Goal: Task Accomplishment & Management: Complete application form

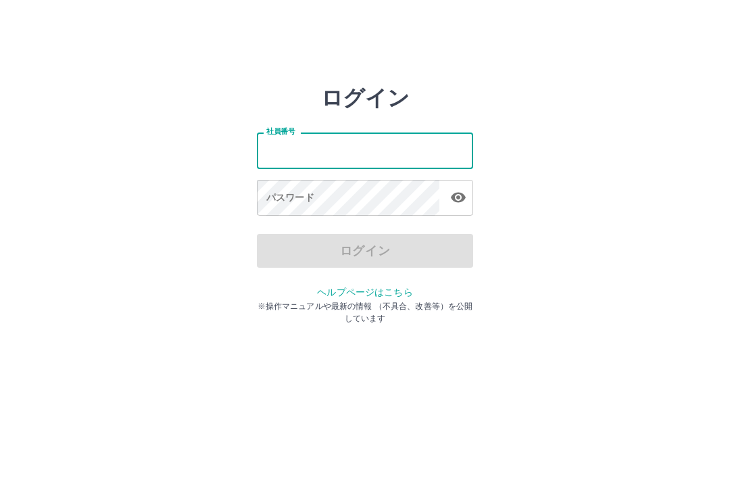
type input "*******"
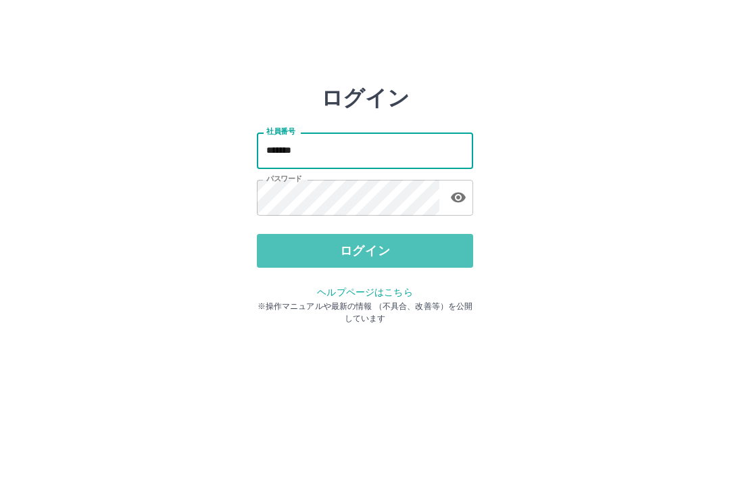
click at [402, 253] on button "ログイン" at bounding box center [365, 251] width 216 height 34
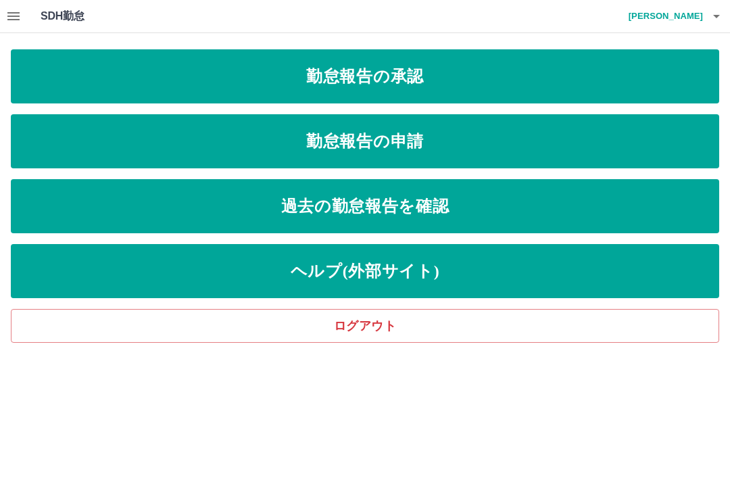
click at [468, 88] on link "勤怠報告の承認" at bounding box center [365, 76] width 709 height 54
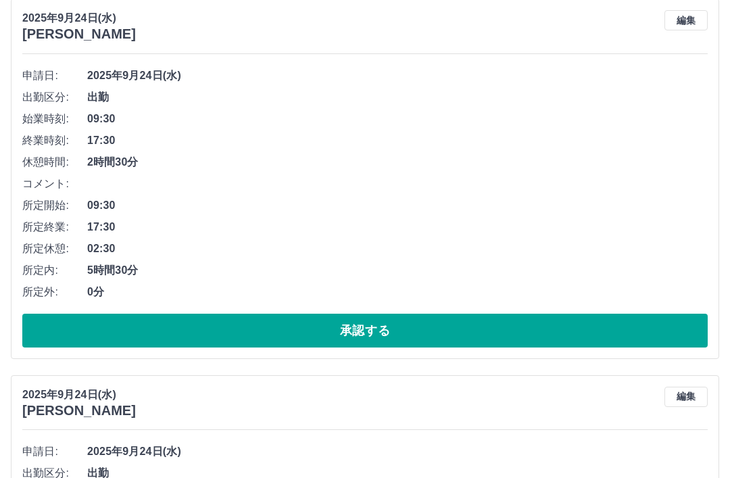
scroll to position [2042, 0]
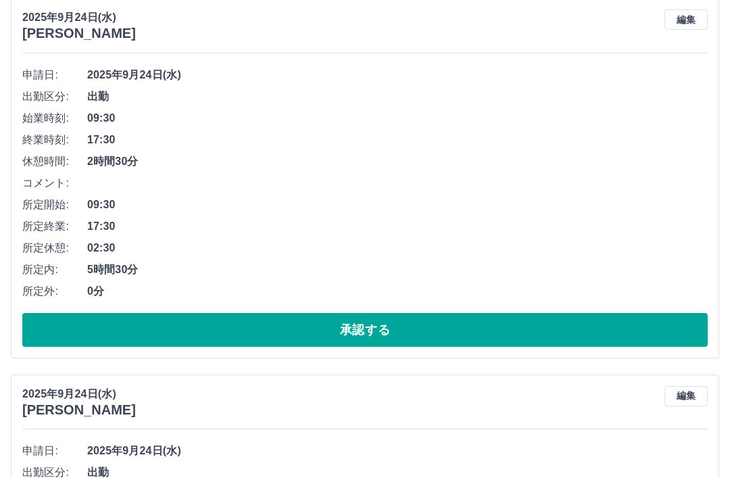
click at [688, 21] on button "編集" at bounding box center [686, 20] width 43 height 20
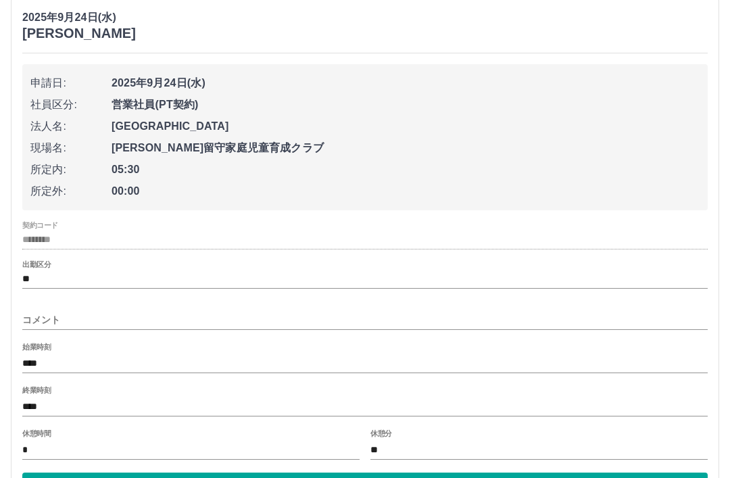
scroll to position [2043, 0]
click at [386, 440] on input "**" at bounding box center [539, 450] width 337 height 20
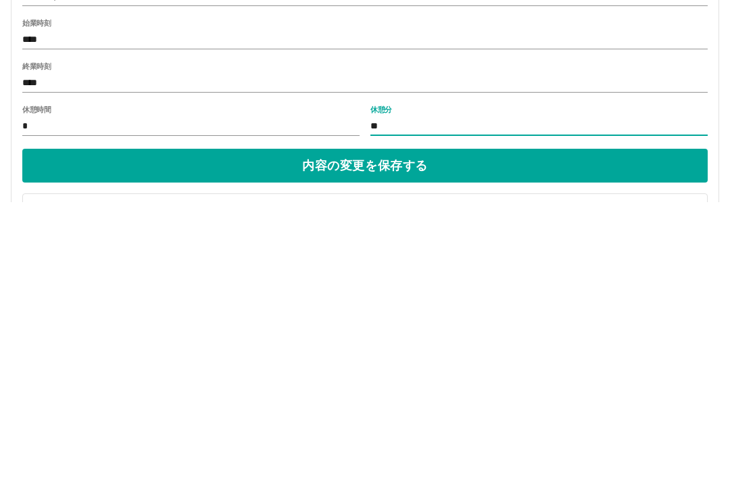
click at [392, 392] on input "**" at bounding box center [539, 402] width 337 height 20
type input "*"
type input "**"
click at [387, 425] on button "内容の変更を保存する" at bounding box center [365, 442] width 686 height 34
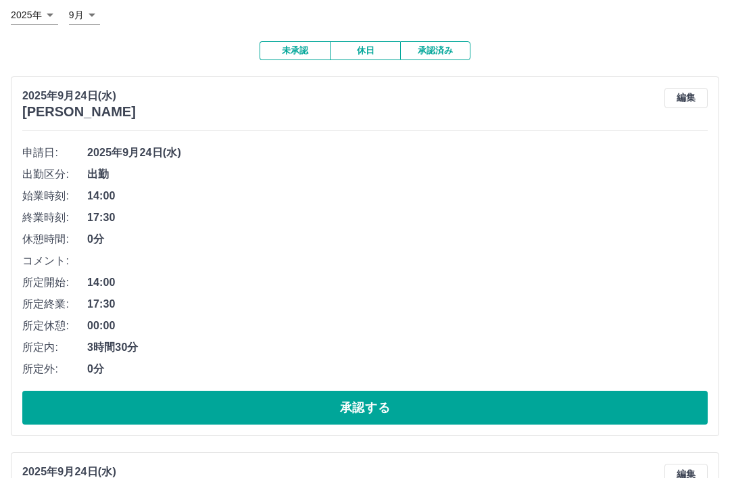
scroll to position [83, 0]
click at [346, 402] on button "承認する" at bounding box center [365, 408] width 686 height 34
click at [373, 404] on button "承認する" at bounding box center [365, 408] width 686 height 34
click at [350, 404] on button "承認する" at bounding box center [365, 408] width 686 height 34
click at [348, 404] on button "承認する" at bounding box center [365, 408] width 686 height 34
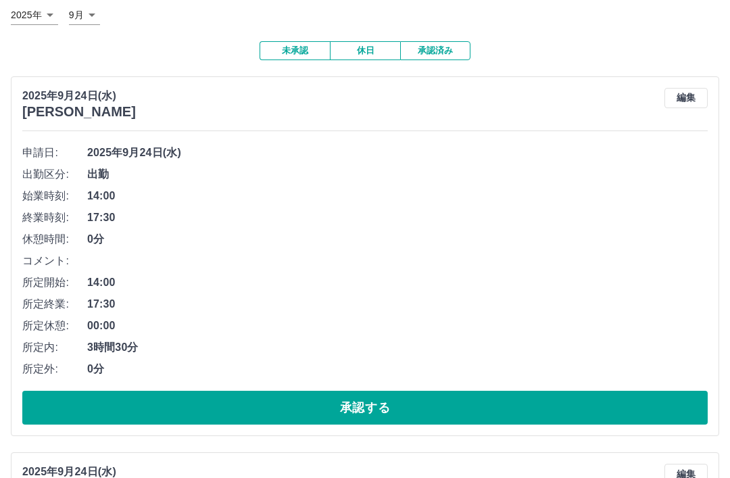
click at [358, 409] on button "承認する" at bounding box center [365, 408] width 686 height 34
click at [356, 410] on button "承認する" at bounding box center [365, 408] width 686 height 34
click at [377, 404] on button "承認する" at bounding box center [365, 408] width 686 height 34
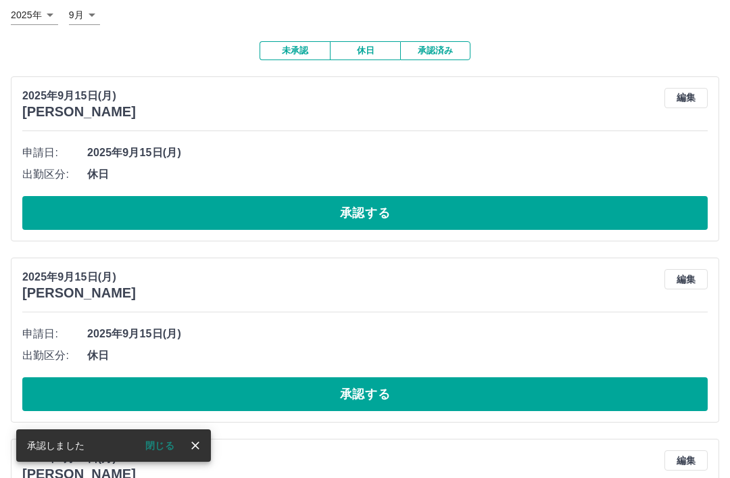
click at [398, 210] on button "承認する" at bounding box center [365, 213] width 686 height 34
click at [394, 212] on button "承認する" at bounding box center [365, 213] width 686 height 34
click at [409, 212] on button "承認する" at bounding box center [365, 213] width 686 height 34
click at [379, 210] on button "承認する" at bounding box center [365, 213] width 686 height 34
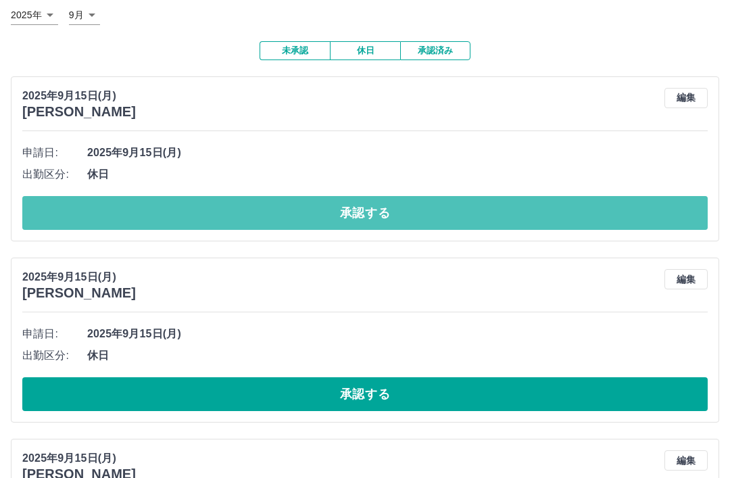
click at [374, 216] on button "承認する" at bounding box center [365, 213] width 686 height 34
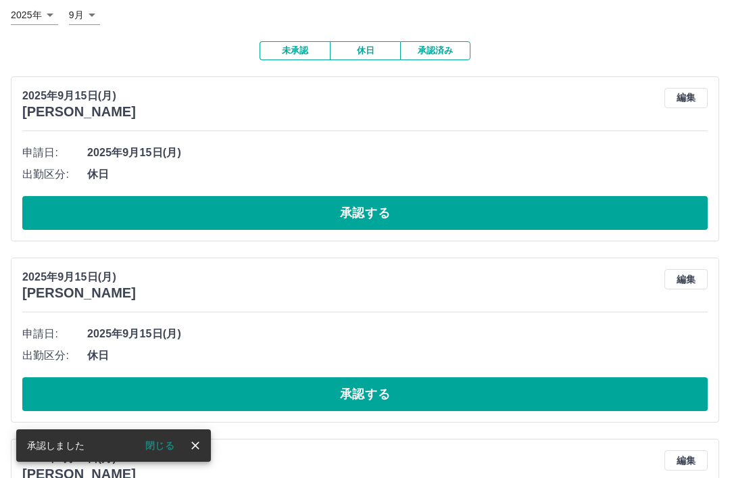
click at [365, 213] on button "承認する" at bounding box center [365, 213] width 686 height 34
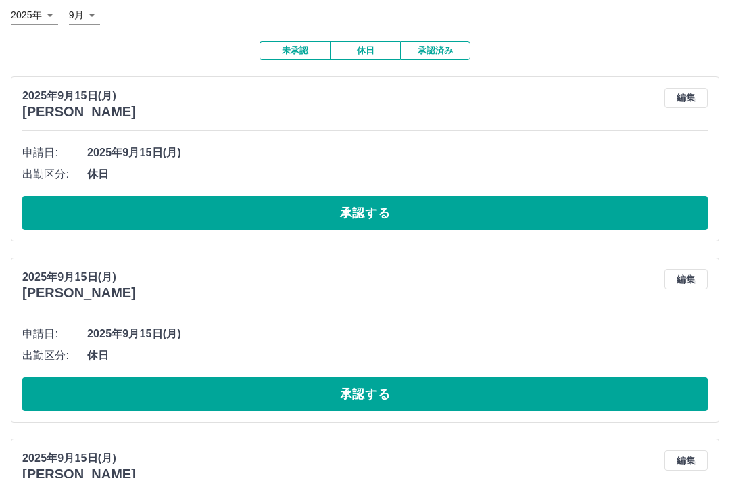
click at [379, 216] on button "承認する" at bounding box center [365, 213] width 686 height 34
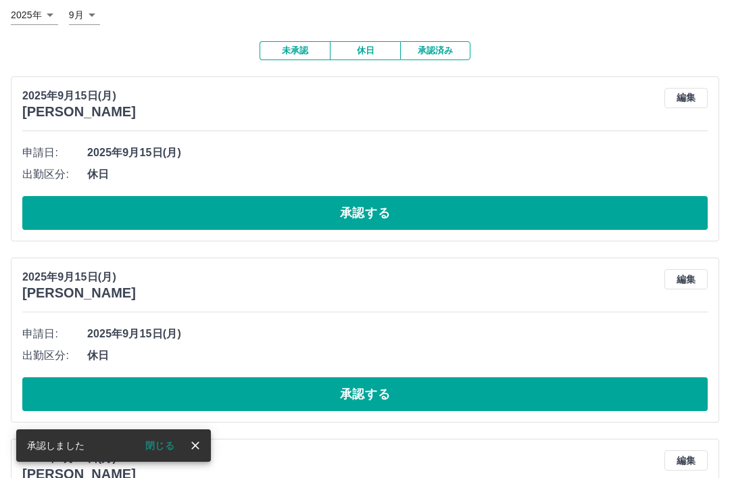
click at [384, 208] on button "承認する" at bounding box center [365, 213] width 686 height 34
click at [399, 206] on button "承認する" at bounding box center [365, 213] width 686 height 34
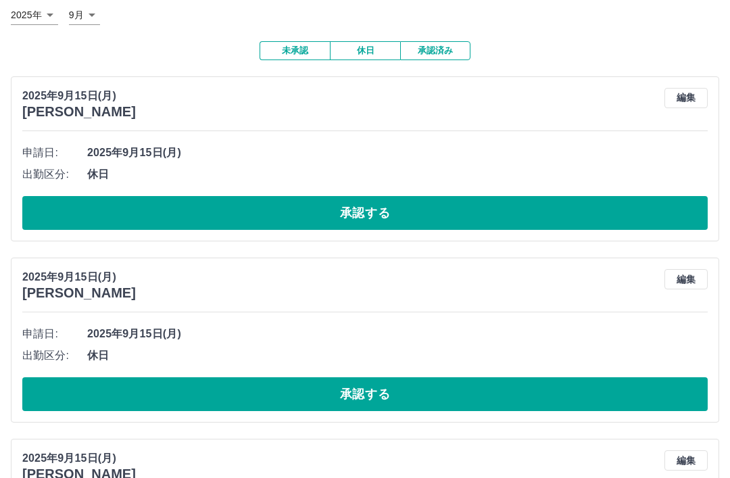
click at [406, 208] on button "承認する" at bounding box center [365, 213] width 686 height 34
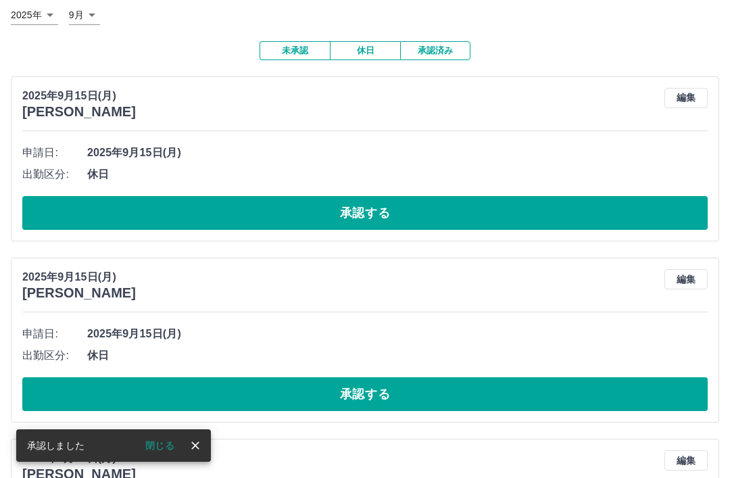
click at [380, 210] on button "承認する" at bounding box center [365, 213] width 686 height 34
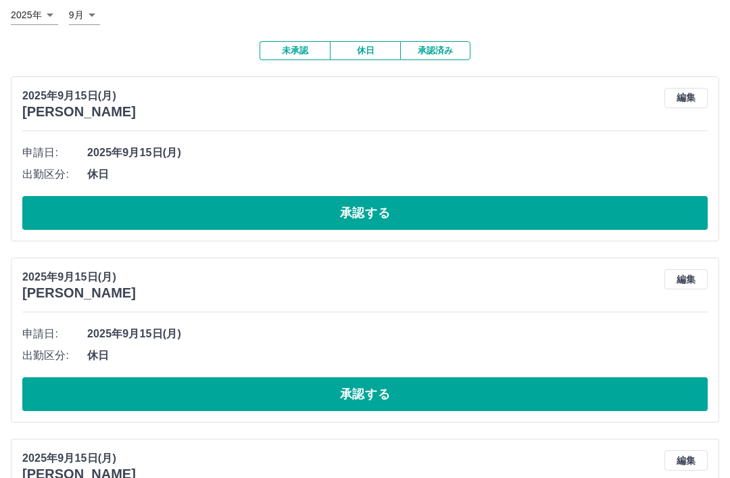
click at [389, 209] on button "承認する" at bounding box center [365, 213] width 686 height 34
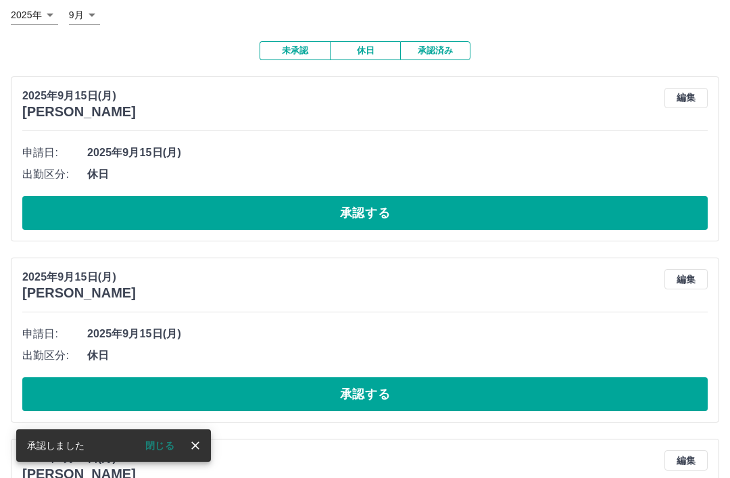
click at [406, 213] on button "承認する" at bounding box center [365, 213] width 686 height 34
click at [378, 207] on button "承認する" at bounding box center [365, 213] width 686 height 34
click at [392, 214] on button "承認する" at bounding box center [365, 213] width 686 height 34
click at [395, 208] on button "承認する" at bounding box center [365, 213] width 686 height 34
click at [400, 205] on button "承認する" at bounding box center [365, 213] width 686 height 34
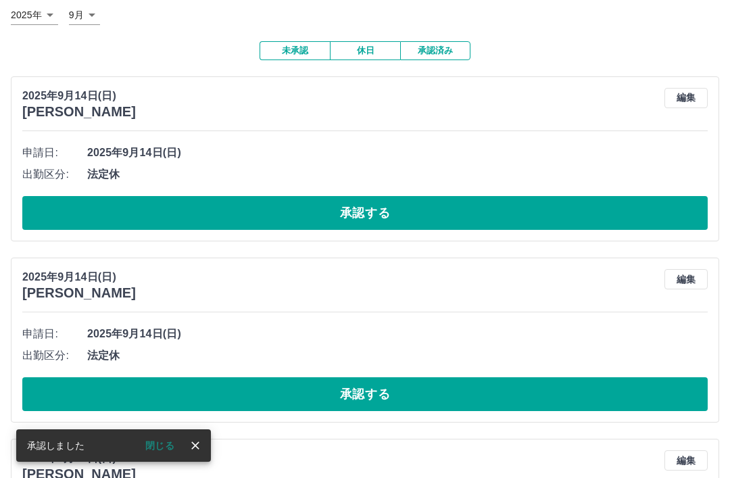
click at [401, 209] on button "承認する" at bounding box center [365, 213] width 686 height 34
click at [396, 210] on button "承認する" at bounding box center [365, 213] width 686 height 34
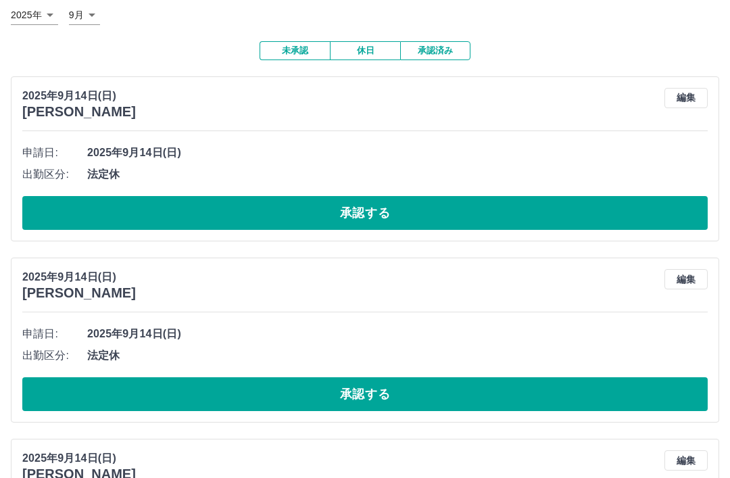
click at [404, 206] on button "承認する" at bounding box center [365, 213] width 686 height 34
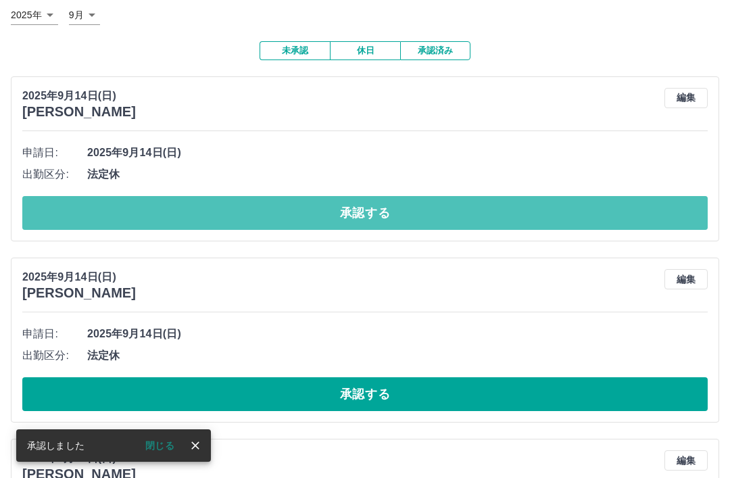
click at [419, 205] on button "承認する" at bounding box center [365, 213] width 686 height 34
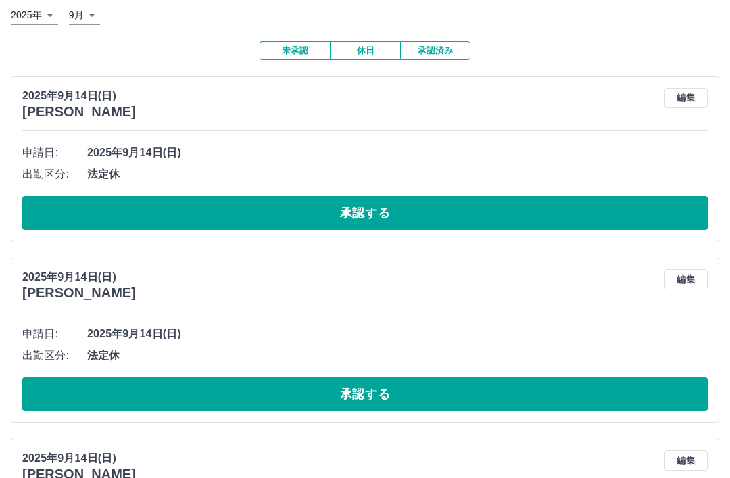
click at [434, 210] on button "承認する" at bounding box center [365, 213] width 686 height 34
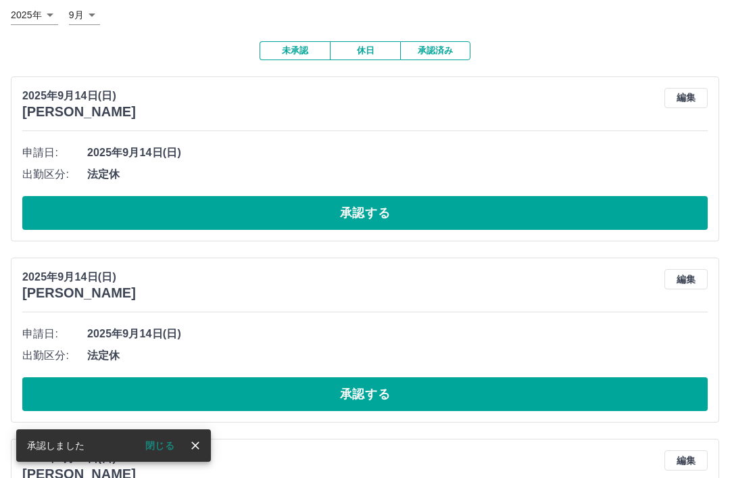
click at [419, 208] on button "承認する" at bounding box center [365, 213] width 686 height 34
click at [409, 210] on button "承認する" at bounding box center [365, 213] width 686 height 34
click at [386, 206] on button "承認する" at bounding box center [365, 213] width 686 height 34
click at [379, 213] on button "承認する" at bounding box center [365, 213] width 686 height 34
click at [377, 210] on button "承認する" at bounding box center [365, 213] width 686 height 34
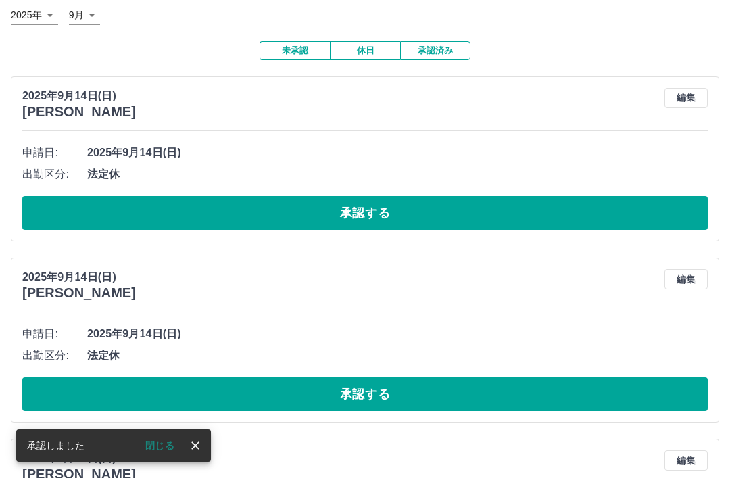
click at [394, 212] on button "承認する" at bounding box center [365, 213] width 686 height 34
click at [394, 209] on button "承認する" at bounding box center [365, 213] width 686 height 34
click at [361, 197] on button "承認する" at bounding box center [365, 213] width 686 height 34
click at [389, 205] on button "承認する" at bounding box center [365, 213] width 686 height 34
click at [402, 212] on button "承認する" at bounding box center [365, 213] width 686 height 34
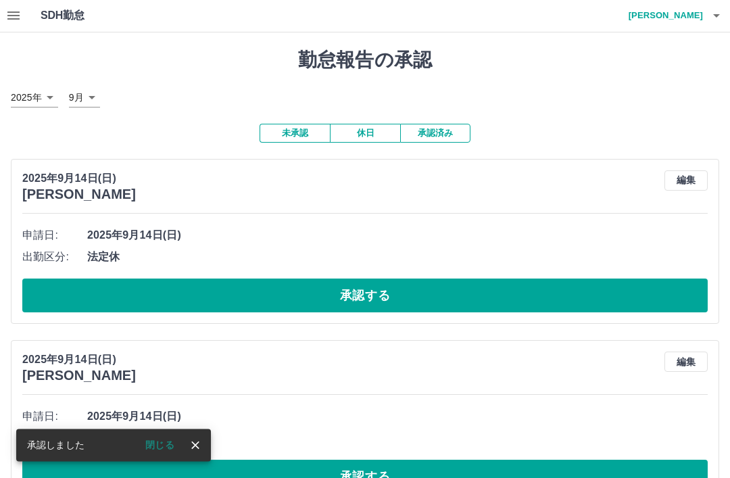
scroll to position [42, 0]
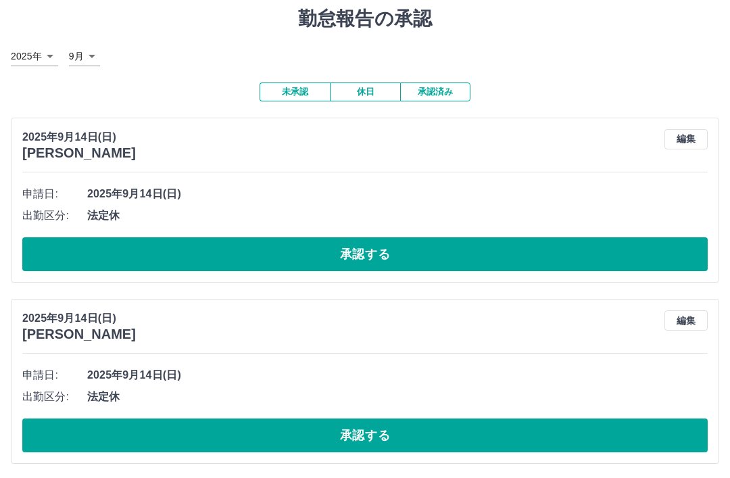
click at [375, 243] on button "承認する" at bounding box center [365, 254] width 686 height 34
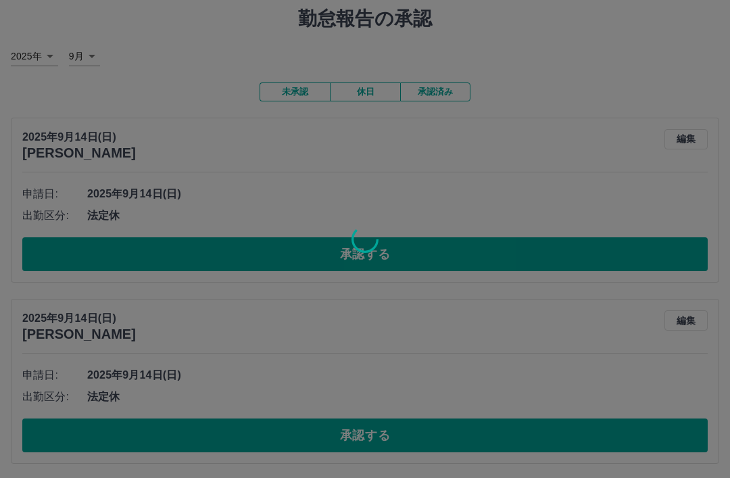
scroll to position [0, 0]
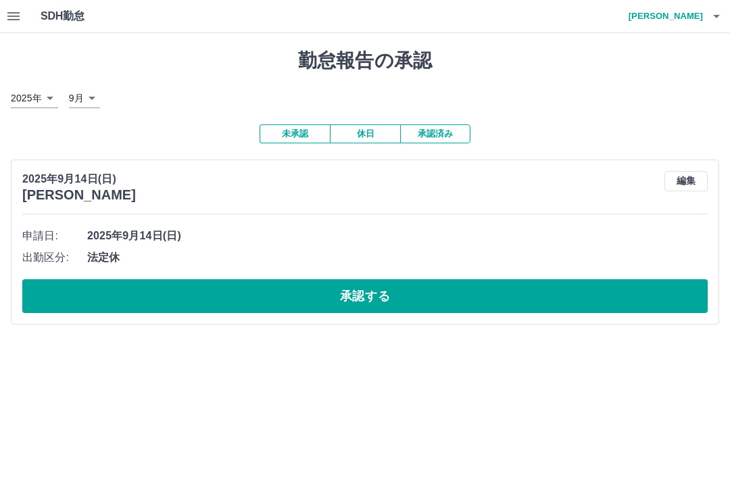
click at [347, 308] on button "承認する" at bounding box center [365, 296] width 686 height 34
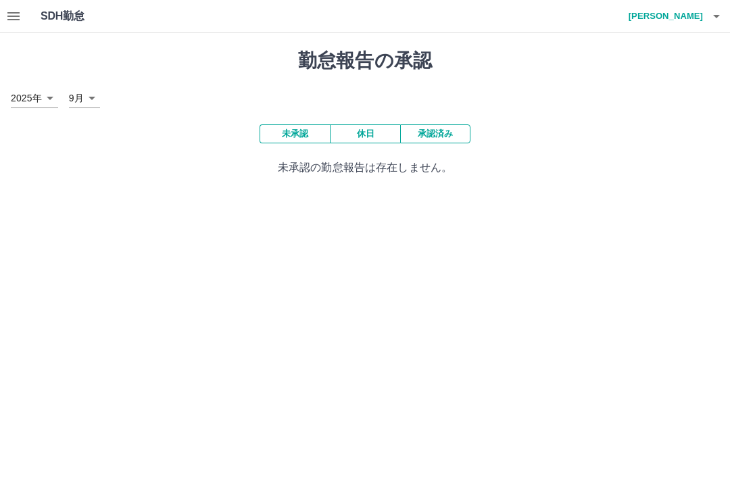
click at [3, 16] on button "button" at bounding box center [13, 16] width 27 height 32
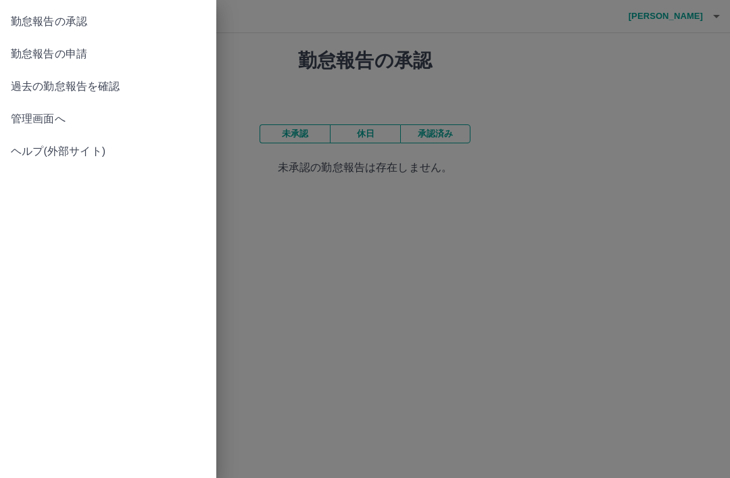
click at [70, 55] on span "勤怠報告の申請" at bounding box center [108, 54] width 195 height 16
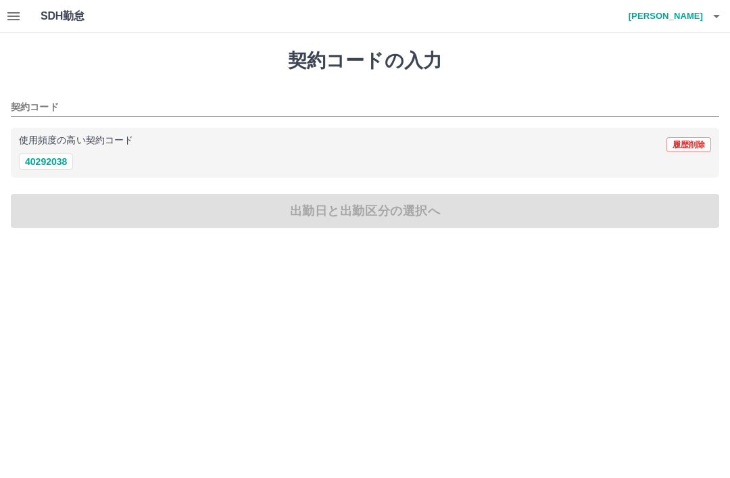
click at [44, 166] on button "40292038" at bounding box center [46, 162] width 54 height 16
type input "********"
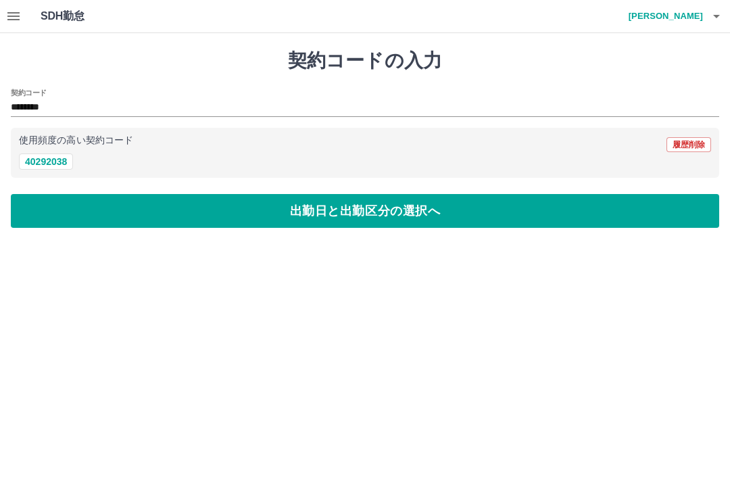
click at [317, 216] on button "出勤日と出勤区分の選択へ" at bounding box center [365, 211] width 709 height 34
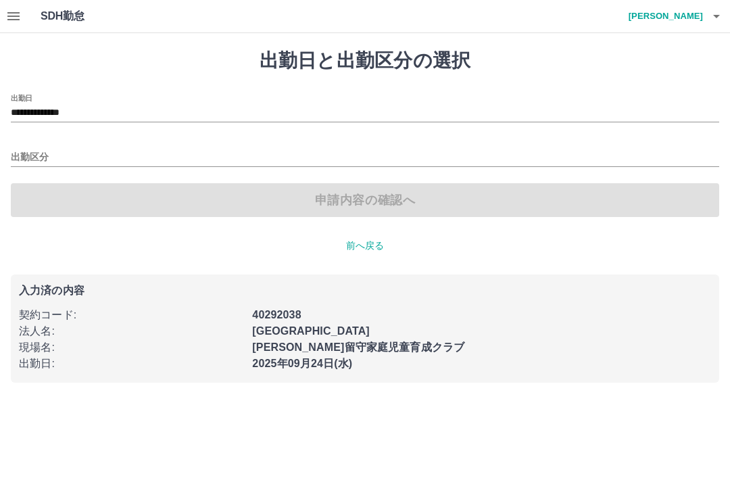
click at [33, 161] on input "出勤区分" at bounding box center [365, 157] width 709 height 17
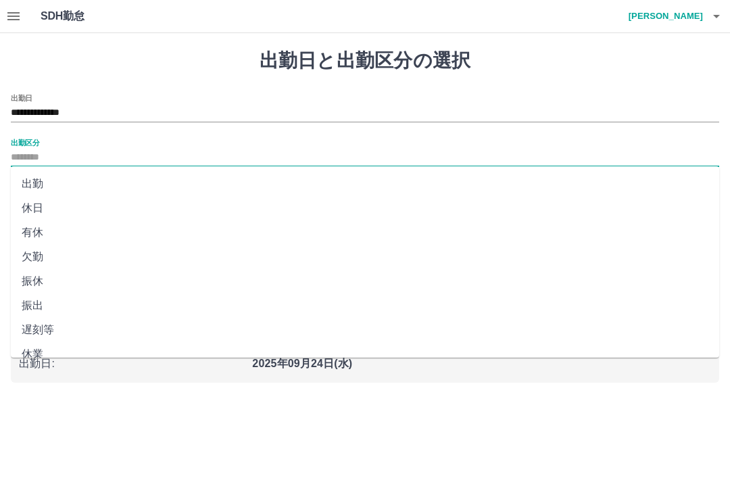
click at [36, 185] on li "出勤" at bounding box center [365, 184] width 709 height 24
type input "**"
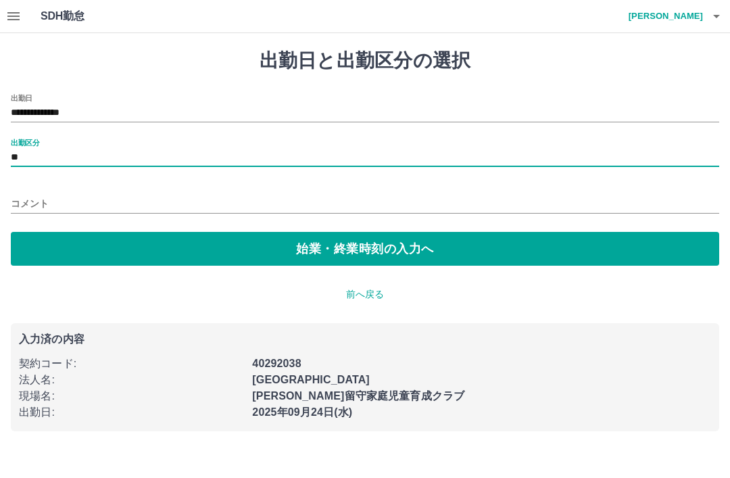
click at [316, 251] on button "始業・終業時刻の入力へ" at bounding box center [365, 249] width 709 height 34
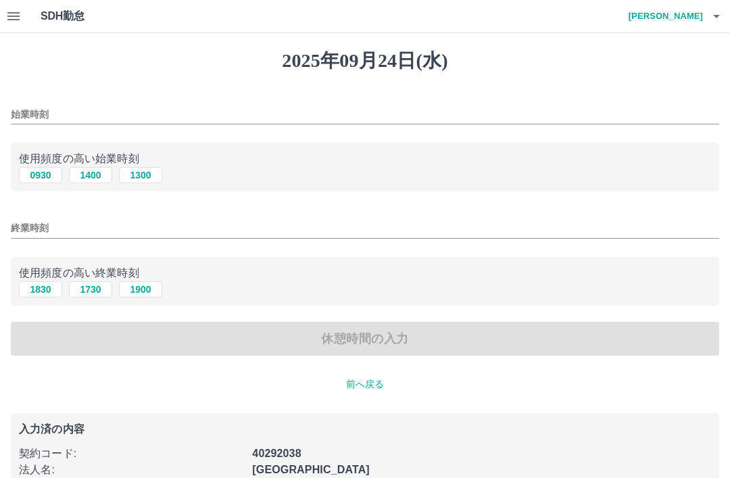
click at [147, 172] on button "1300" at bounding box center [140, 175] width 43 height 16
type input "****"
click at [146, 290] on button "1900" at bounding box center [140, 289] width 43 height 16
type input "****"
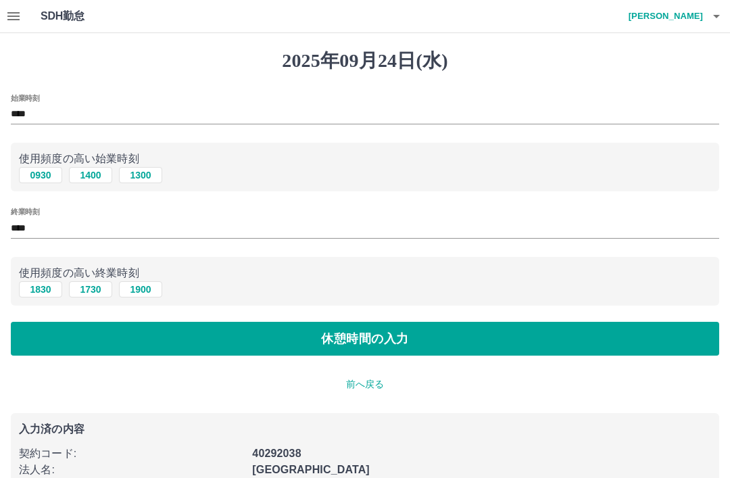
click at [356, 345] on button "休憩時間の入力" at bounding box center [365, 339] width 709 height 34
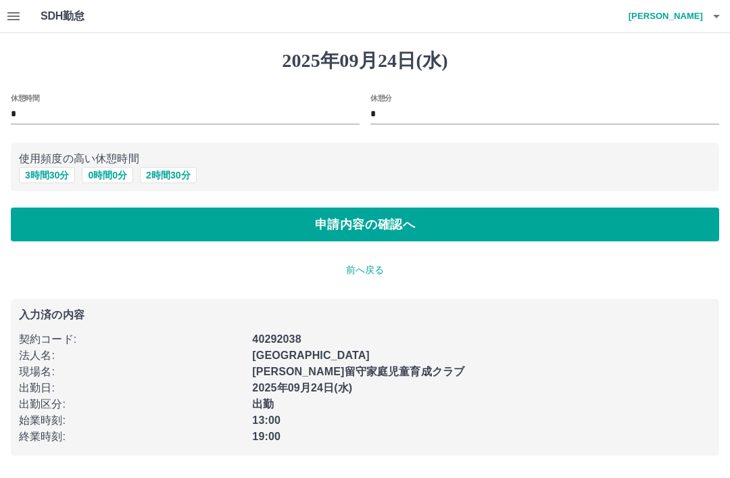
click at [348, 224] on button "申請内容の確認へ" at bounding box center [365, 225] width 709 height 34
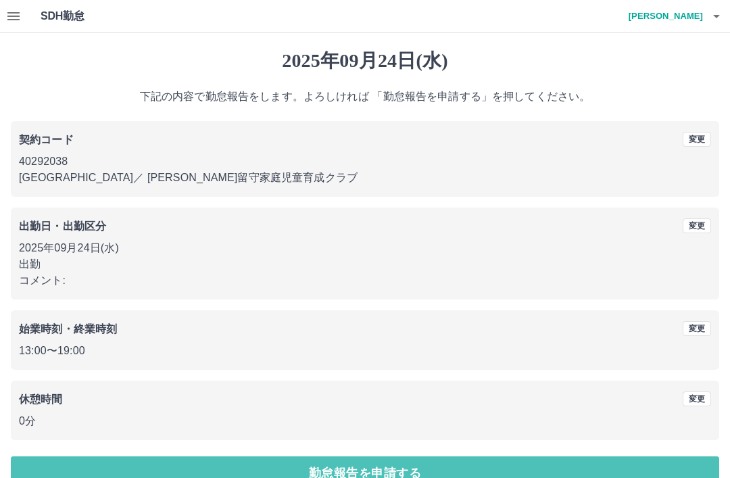
click at [239, 474] on button "勤怠報告を申請する" at bounding box center [365, 474] width 709 height 34
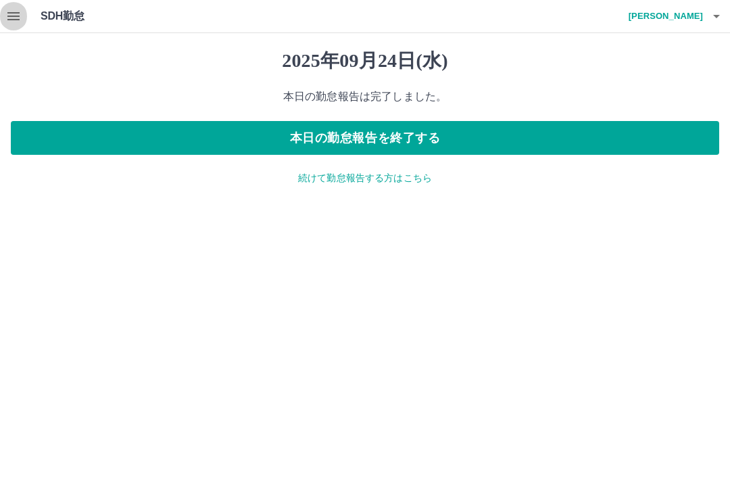
click at [21, 6] on button "button" at bounding box center [13, 16] width 27 height 32
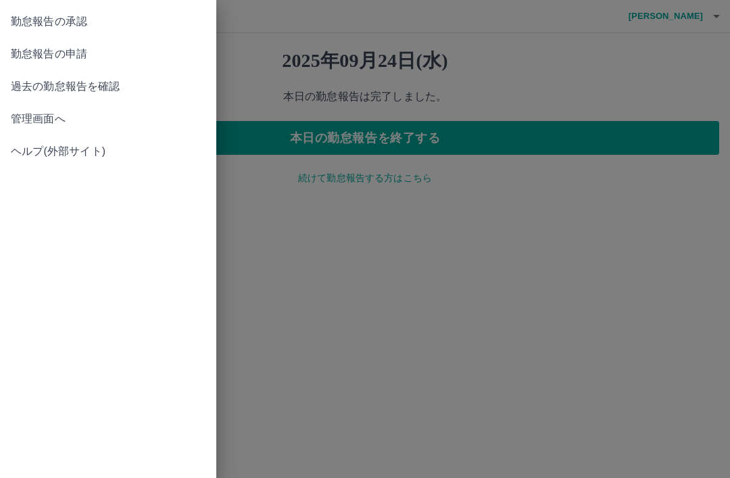
click at [58, 16] on span "勤怠報告の承認" at bounding box center [108, 22] width 195 height 16
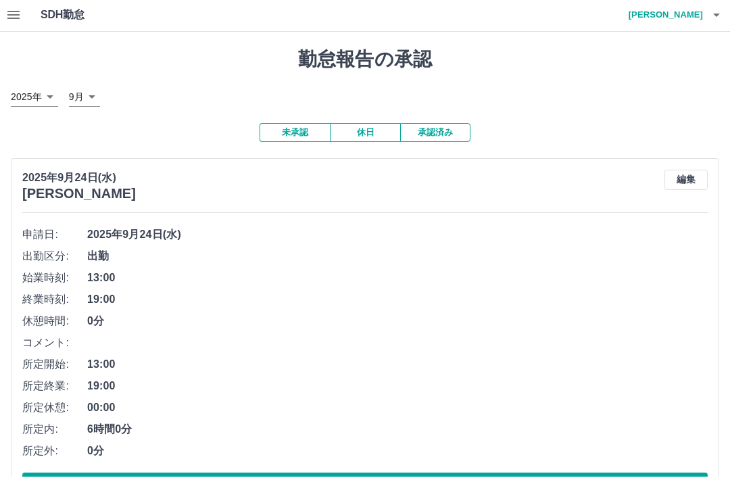
scroll to position [12, 0]
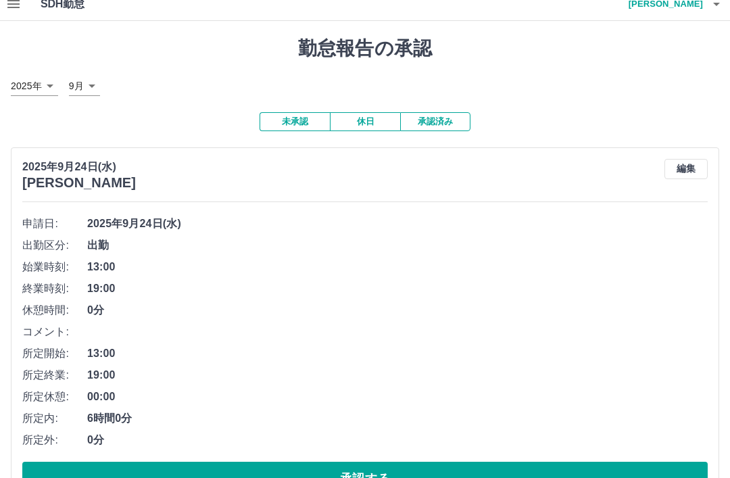
click at [371, 477] on button "承認する" at bounding box center [365, 479] width 686 height 34
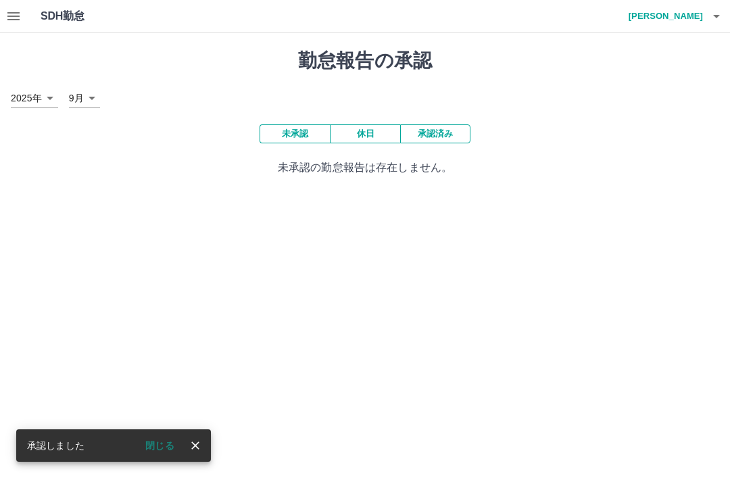
scroll to position [0, 0]
click at [709, 23] on icon "button" at bounding box center [717, 16] width 16 height 16
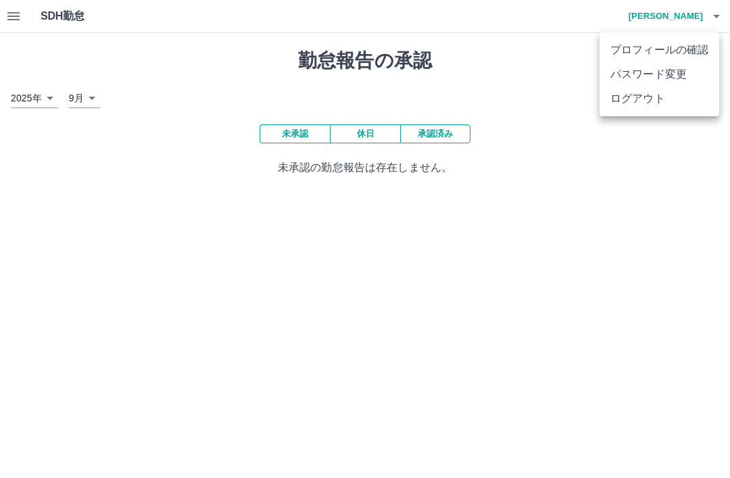
click at [647, 100] on li "ログアウト" at bounding box center [660, 99] width 120 height 24
